Goal: Submit feedback/report problem

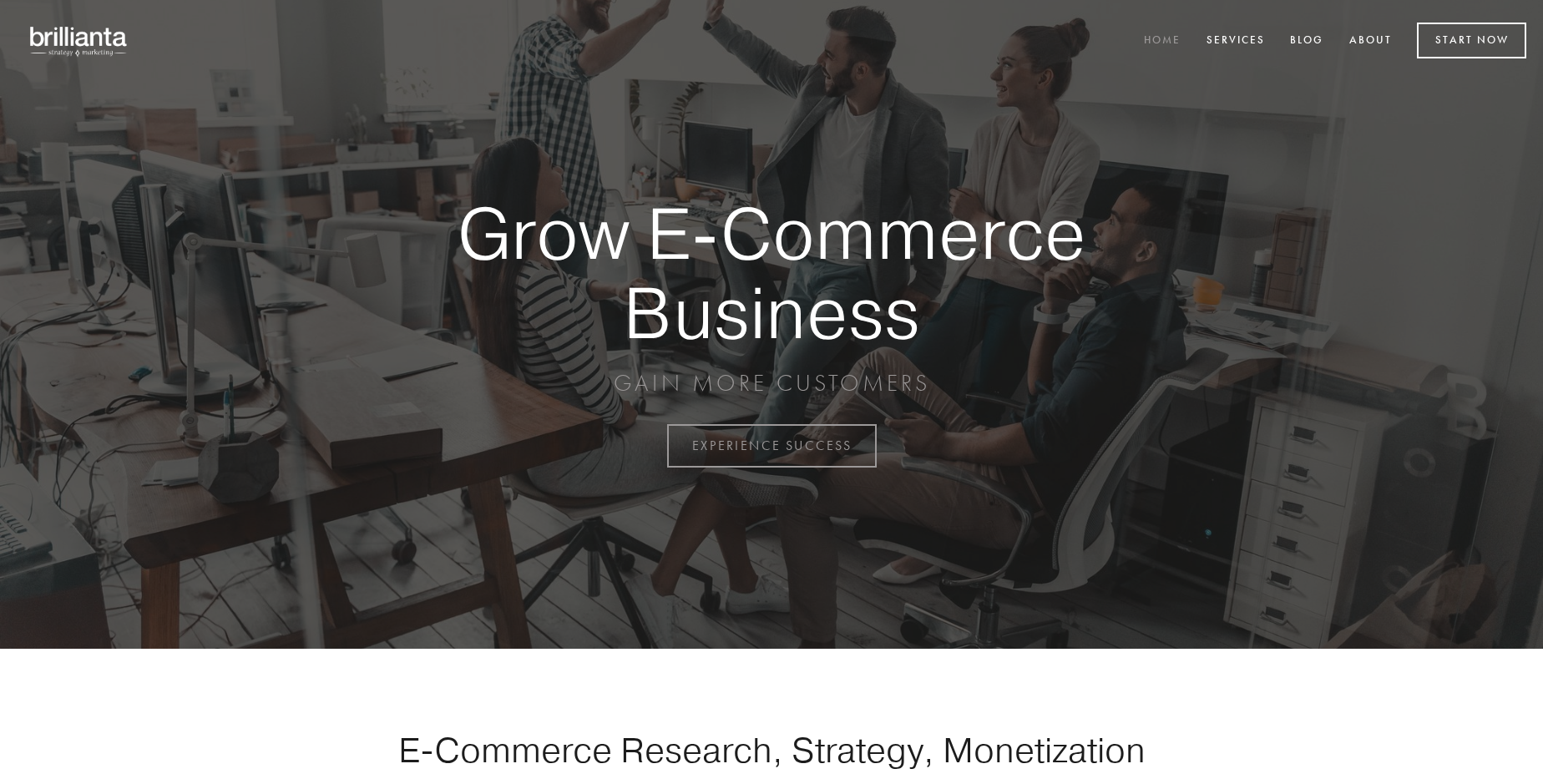
scroll to position [4377, 0]
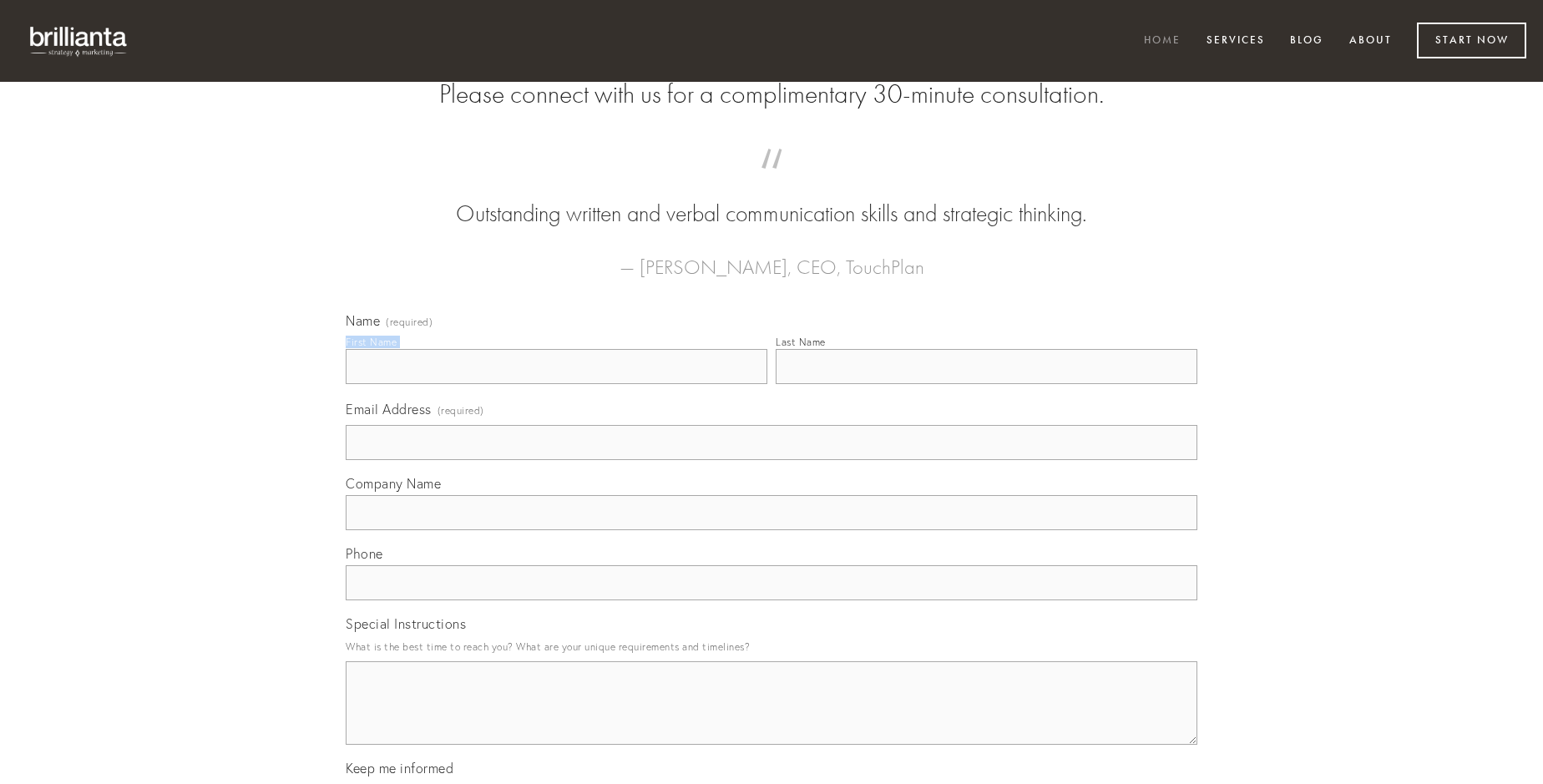
type input "[PERSON_NAME]"
click at [987, 384] on input "Last Name" at bounding box center [987, 367] width 422 height 36
type input "[PERSON_NAME]"
click at [772, 460] on input "Email Address (required)" at bounding box center [772, 443] width 852 height 36
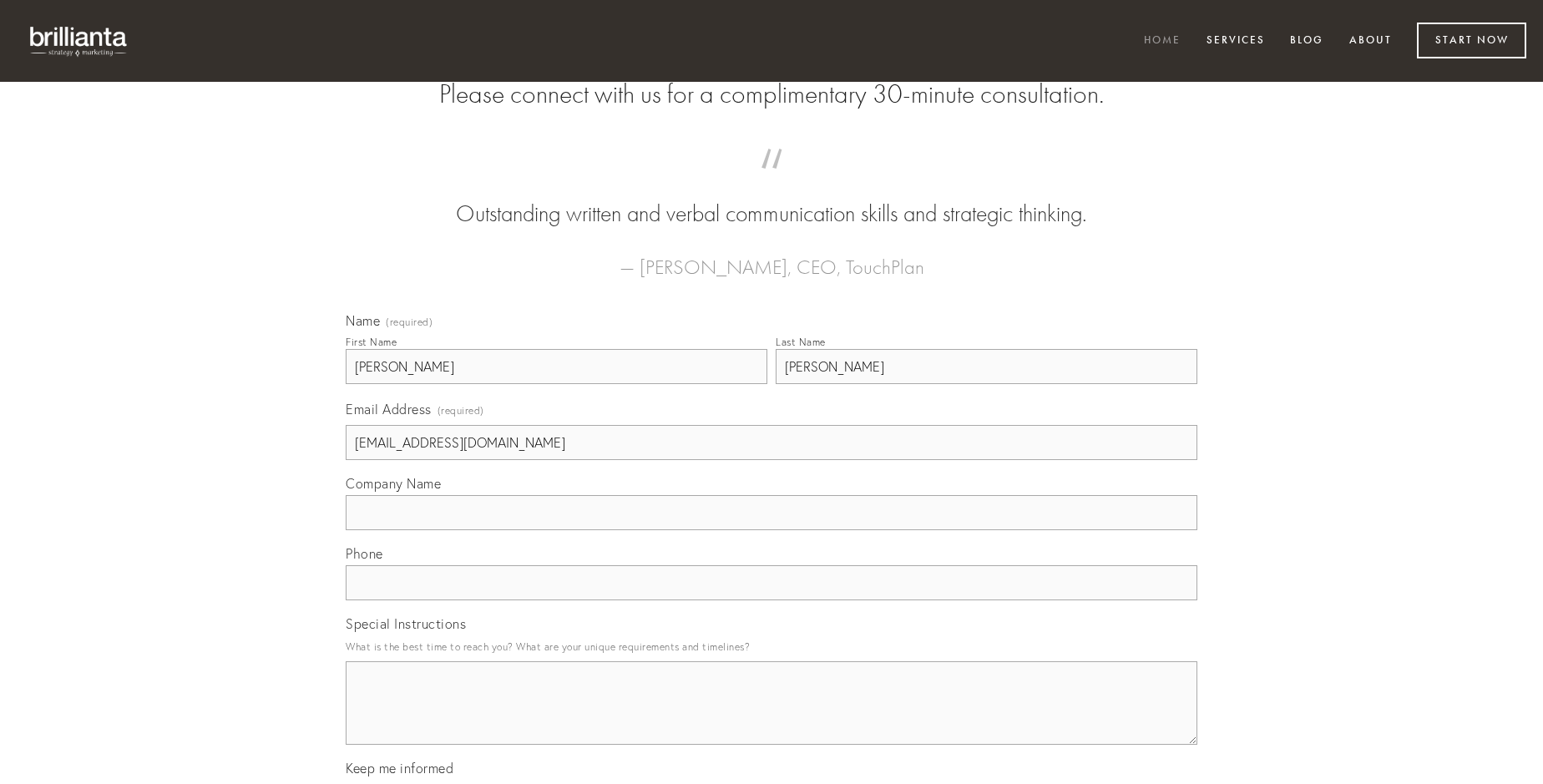
type input "[EMAIL_ADDRESS][DOMAIN_NAME]"
click at [772, 531] on input "Company Name" at bounding box center [772, 513] width 852 height 36
type input "vox"
click at [772, 601] on input "text" at bounding box center [772, 583] width 852 height 36
click at [772, 718] on textarea "Special Instructions" at bounding box center [772, 702] width 852 height 84
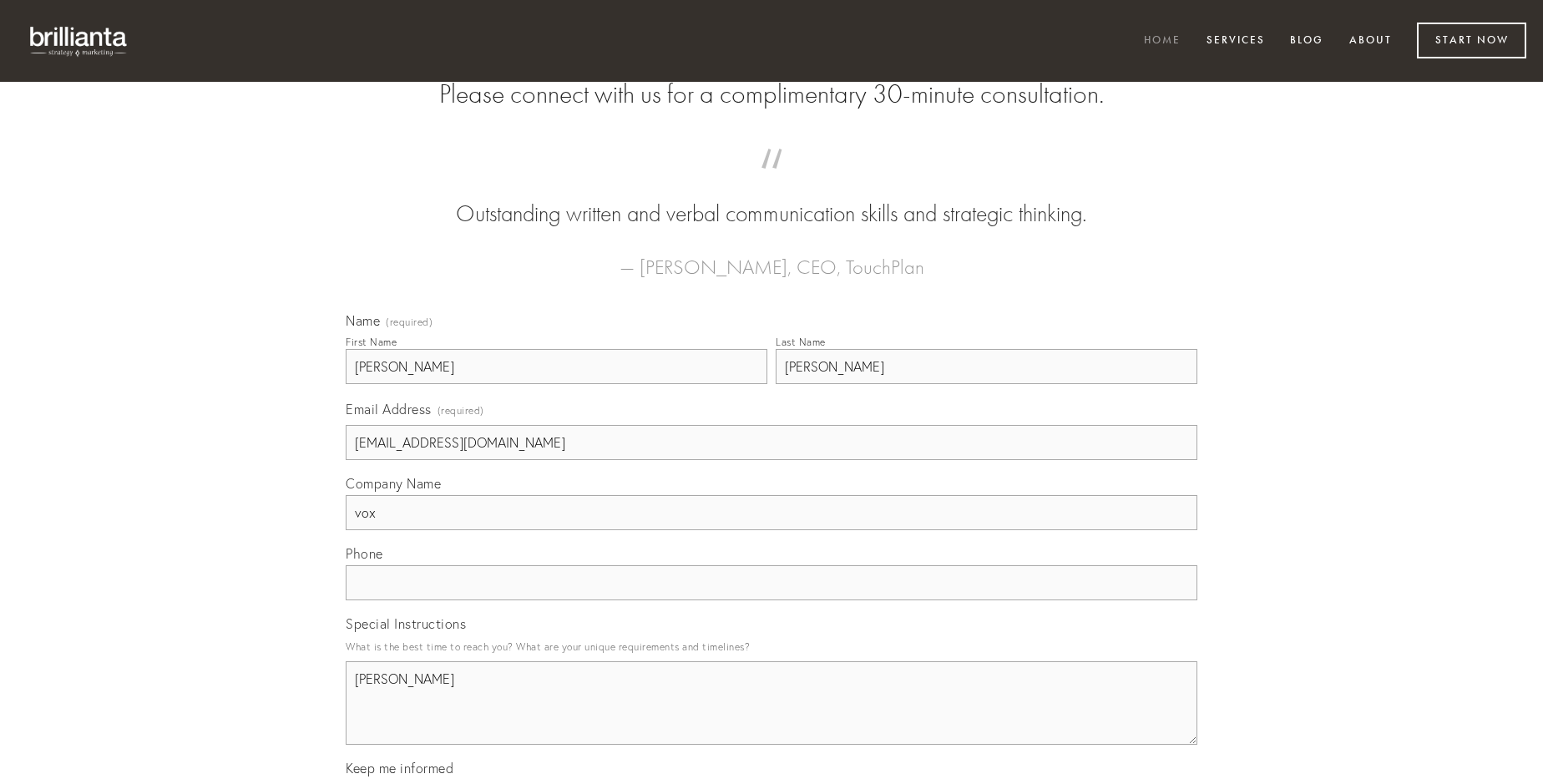
type textarea "[PERSON_NAME]"
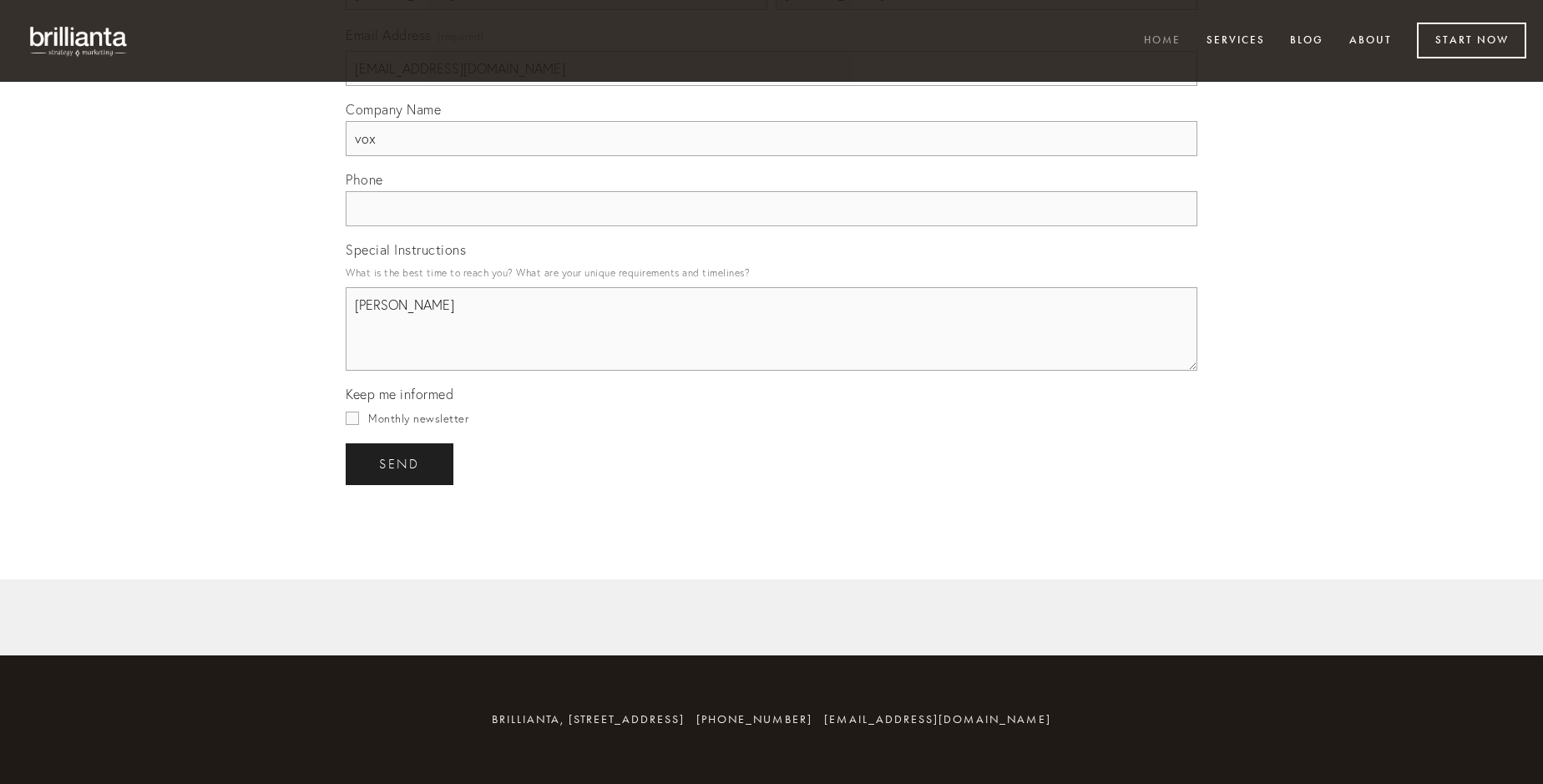
click at [401, 463] on span "send" at bounding box center [399, 463] width 40 height 15
